Goal: Transaction & Acquisition: Purchase product/service

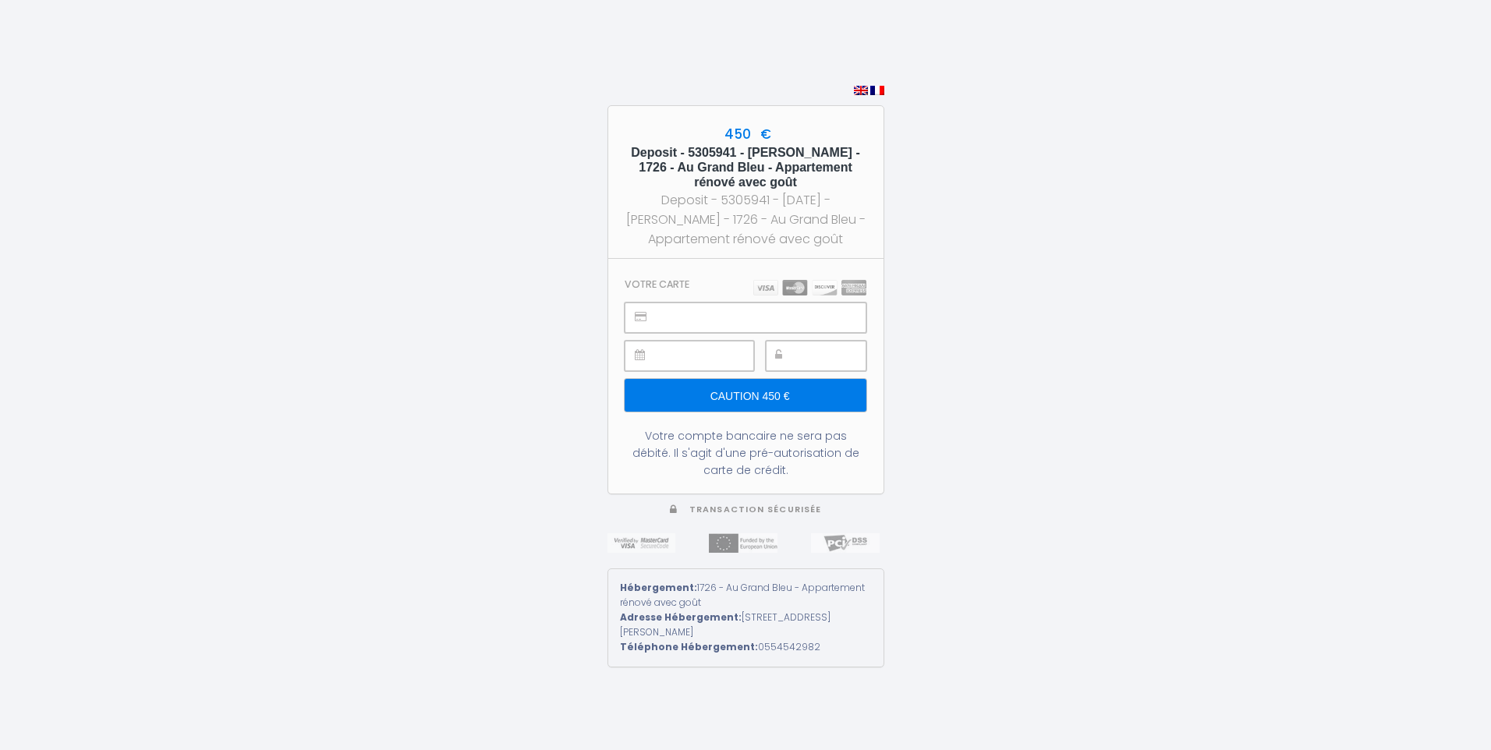
click at [784, 287] on img at bounding box center [810, 288] width 113 height 16
click at [641, 317] on icon at bounding box center [641, 316] width 12 height 11
click at [642, 315] on icon at bounding box center [641, 316] width 12 height 11
click at [669, 282] on h3 "Votre carte" at bounding box center [657, 284] width 65 height 12
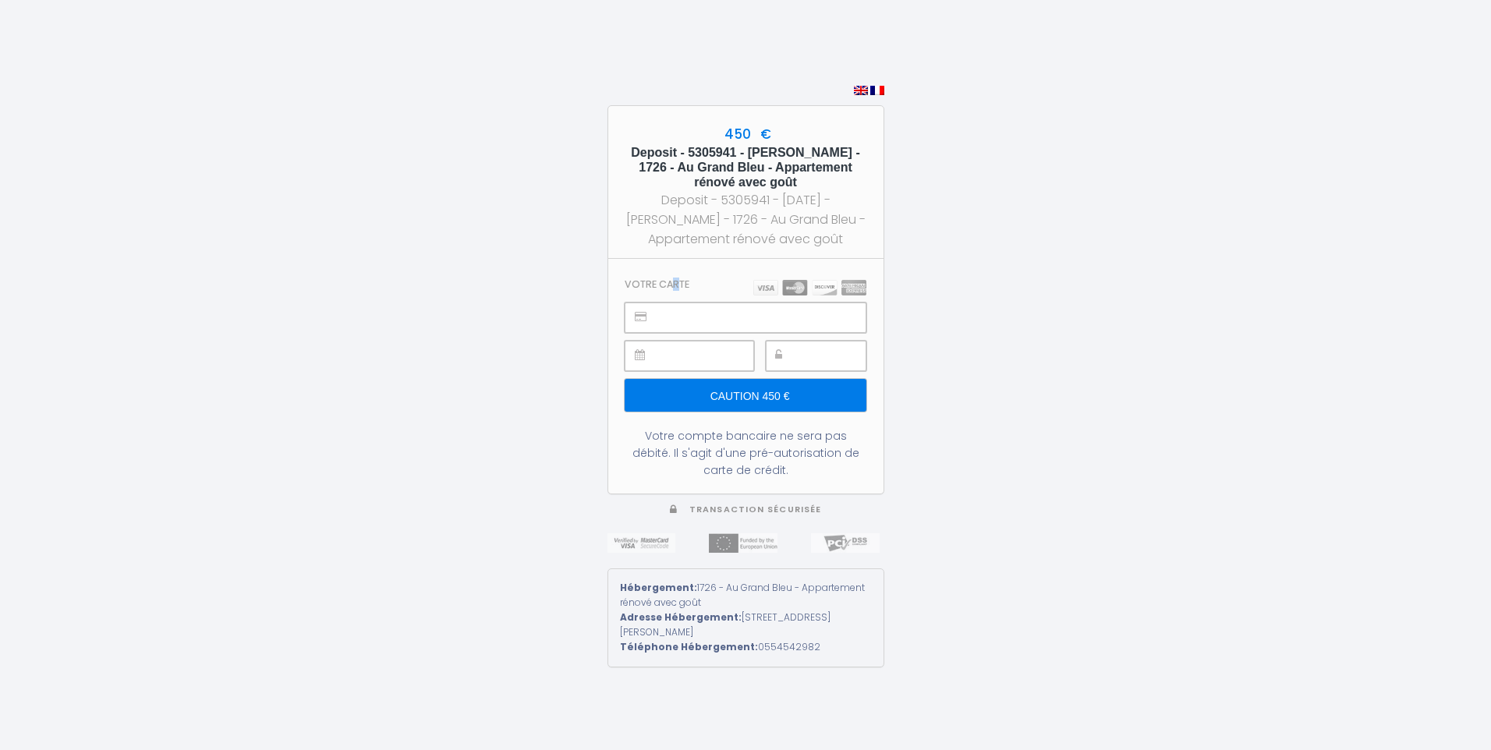
click at [670, 282] on h3 "Votre carte" at bounding box center [657, 284] width 65 height 12
drag, startPoint x: 670, startPoint y: 282, endPoint x: 699, endPoint y: 283, distance: 28.9
click at [699, 283] on section "Votre carte Caution 450 € Votre compte bancaire ne sera pas débité. Il s'agit d…" at bounding box center [745, 376] width 275 height 235
click at [880, 90] on img at bounding box center [878, 90] width 14 height 9
click at [876, 86] on img at bounding box center [878, 90] width 14 height 9
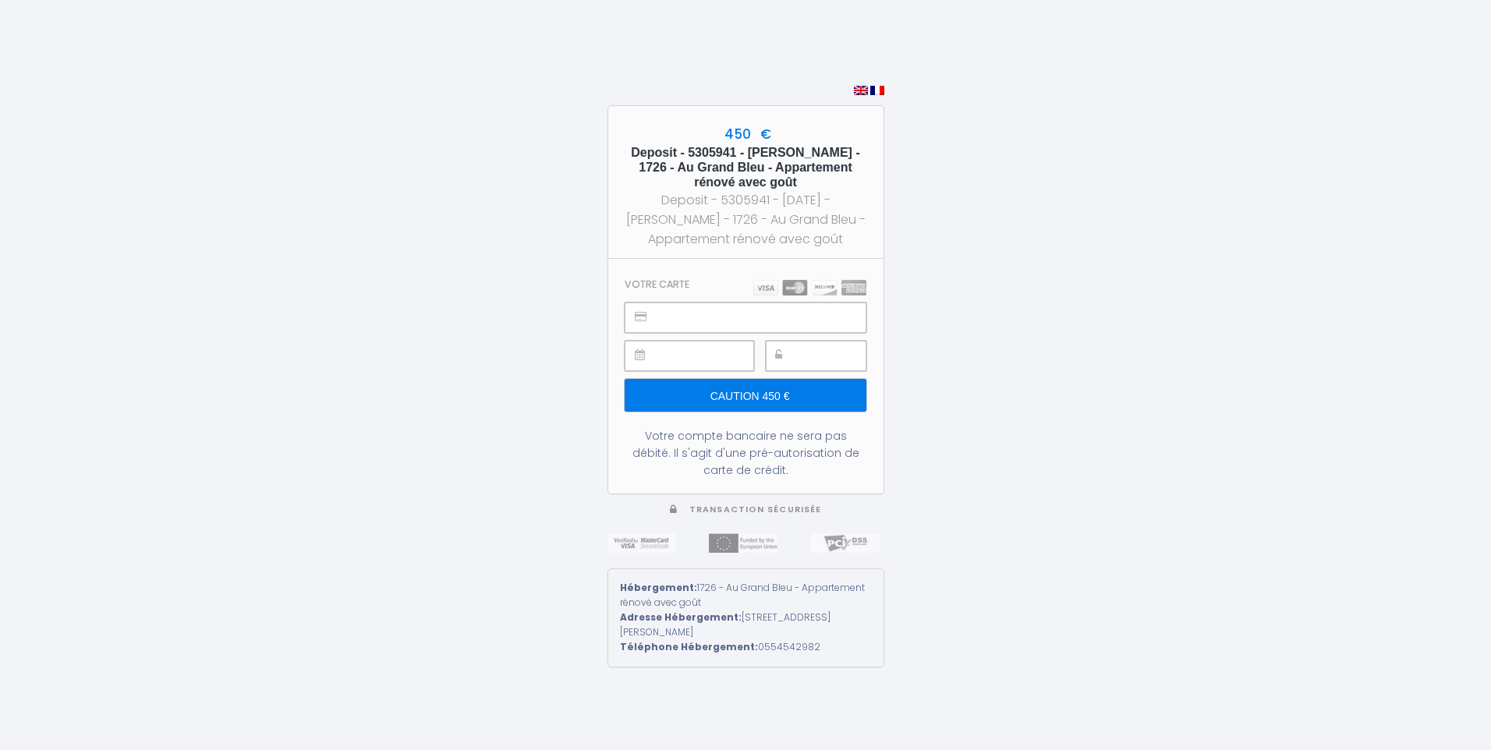
click at [876, 86] on img at bounding box center [878, 90] width 14 height 9
click at [1004, 434] on div "450 € Deposit - 5305941 - [PERSON_NAME] - 1726 - Au Grand Bleu - Appartement ré…" at bounding box center [745, 375] width 1491 height 750
